Goal: Transaction & Acquisition: Subscribe to service/newsletter

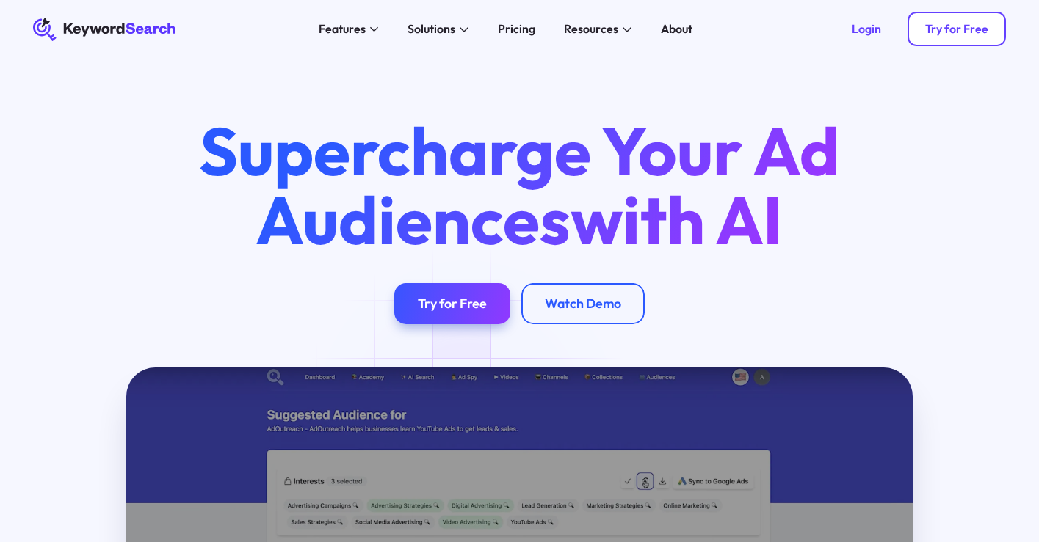
click at [943, 29] on div "Try for Free" at bounding box center [956, 29] width 63 height 15
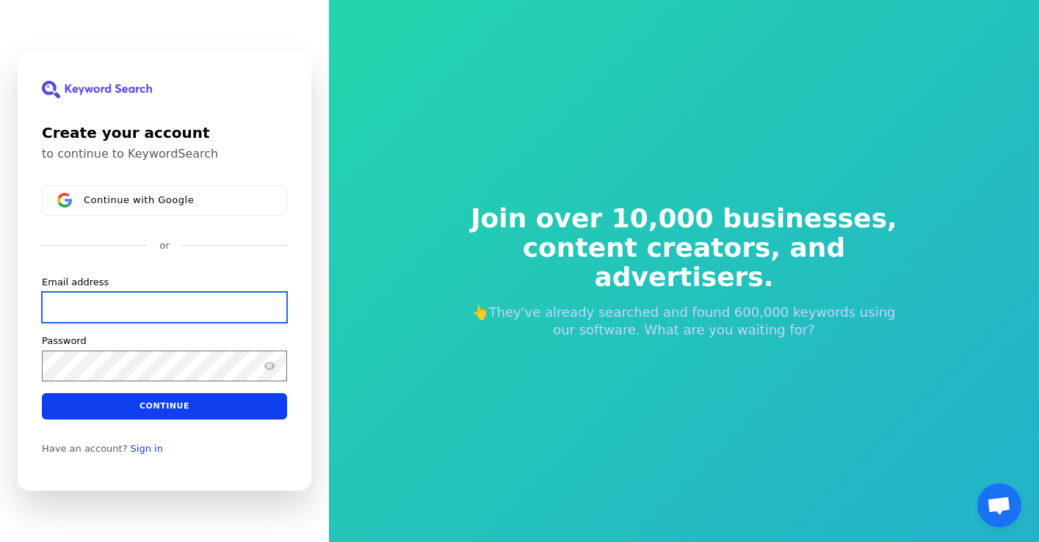
click at [61, 304] on input "Email address" at bounding box center [164, 306] width 245 height 31
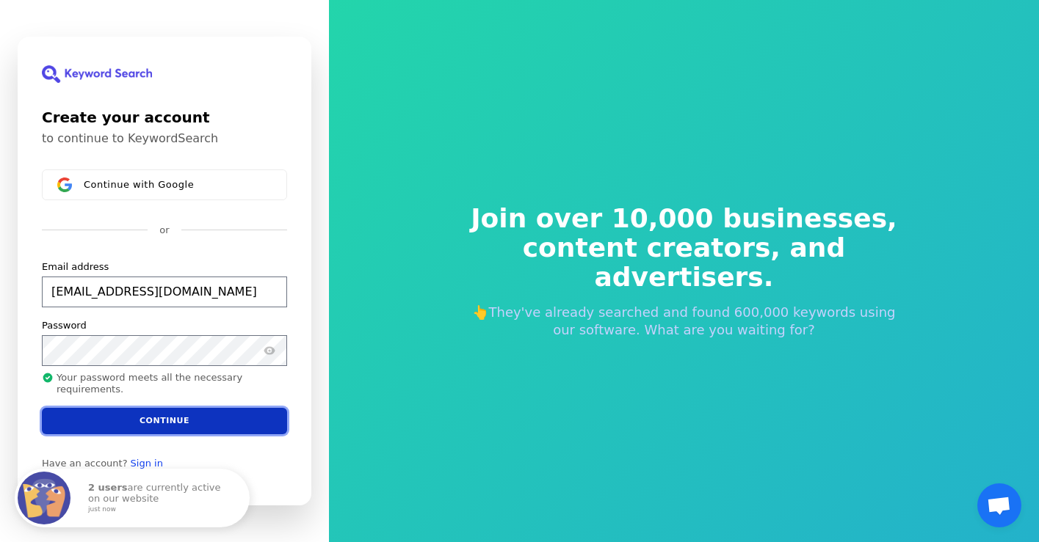
click at [138, 419] on button "Continue" at bounding box center [164, 421] width 245 height 26
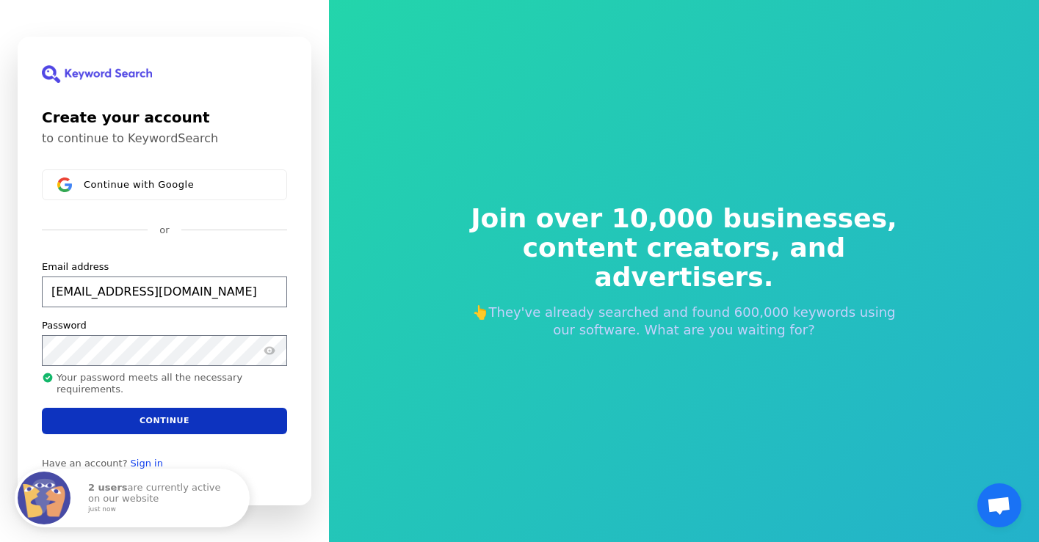
type input "[EMAIL_ADDRESS][DOMAIN_NAME]"
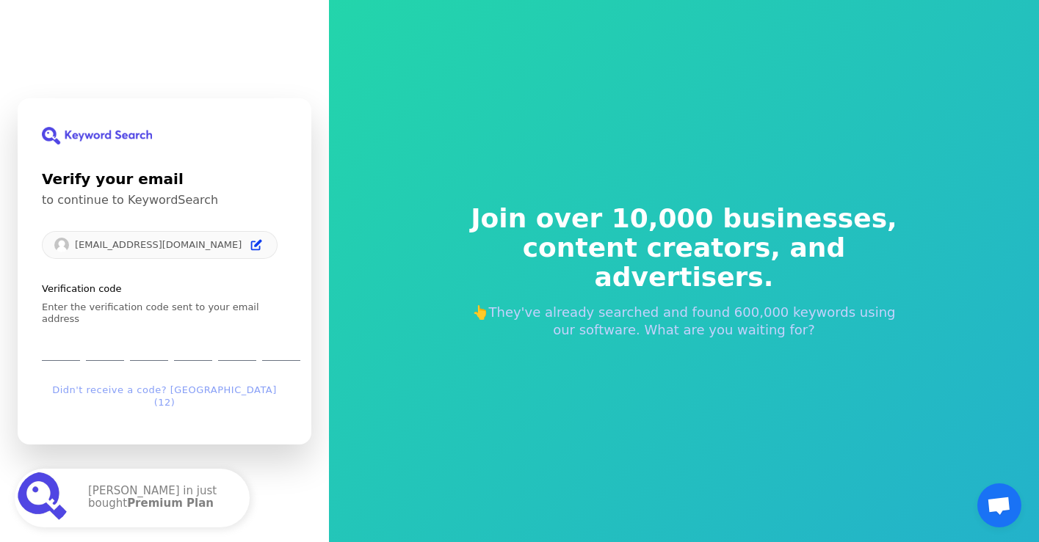
type input "9"
type input "7"
type input "1"
type input "6"
type input "3"
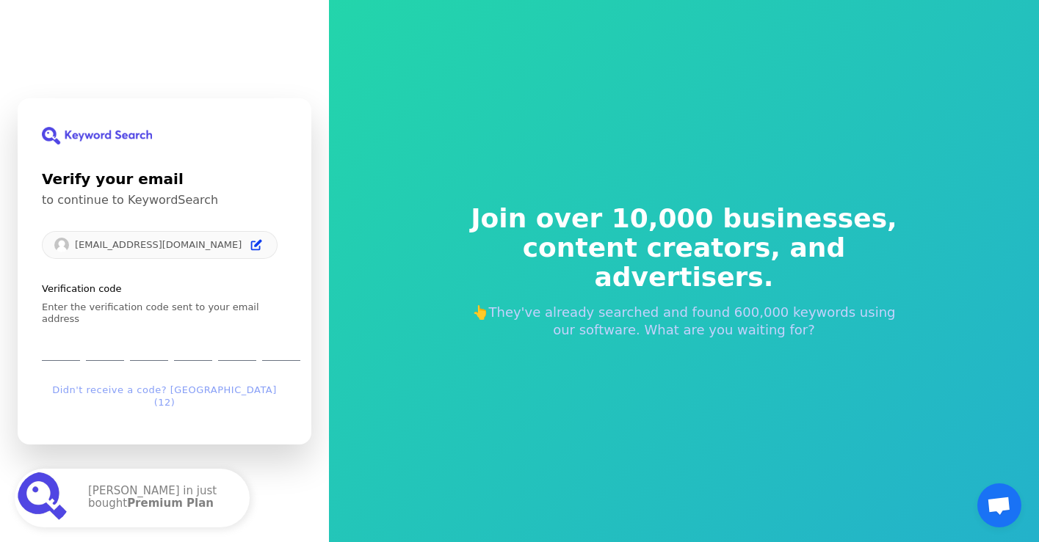
type input "1"
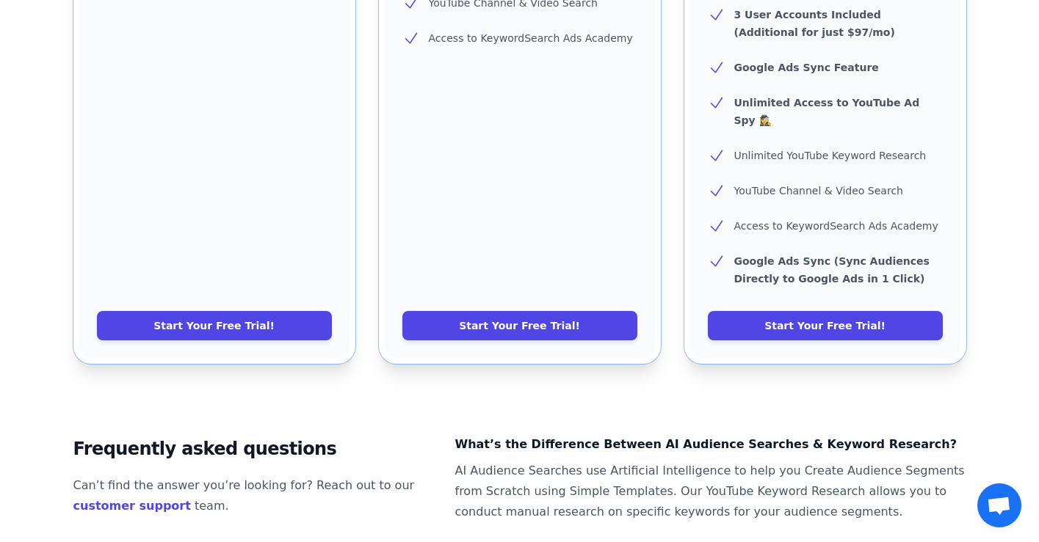
scroll to position [737, 0]
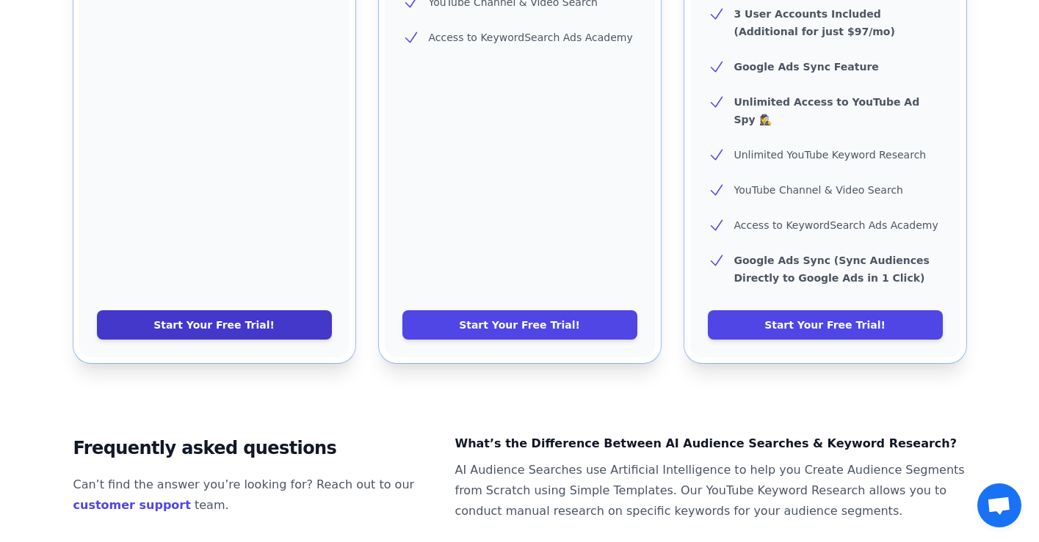
click at [219, 310] on link "Start Your Free Trial!" at bounding box center [214, 324] width 235 height 29
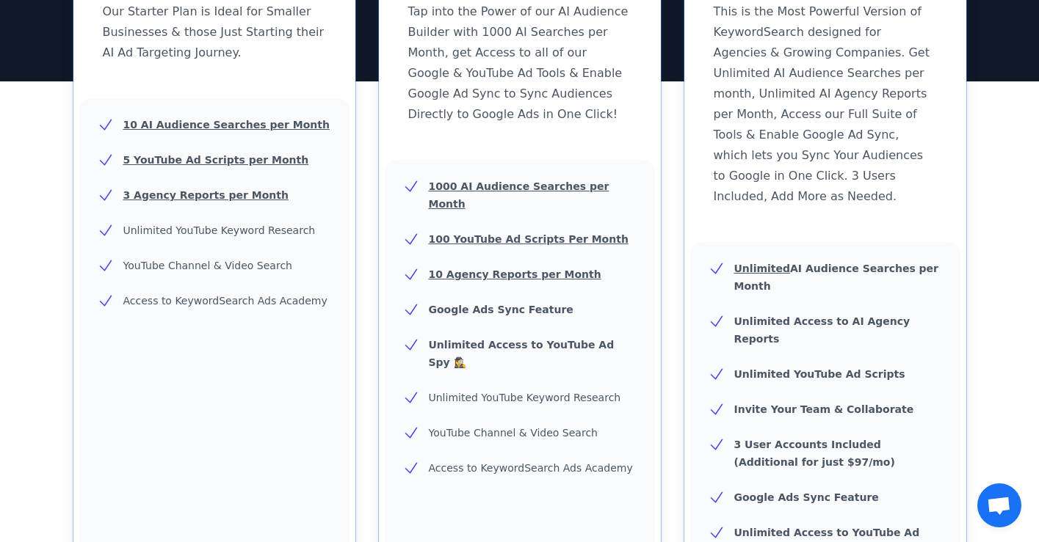
scroll to position [247, 0]
